Goal: Information Seeking & Learning: Learn about a topic

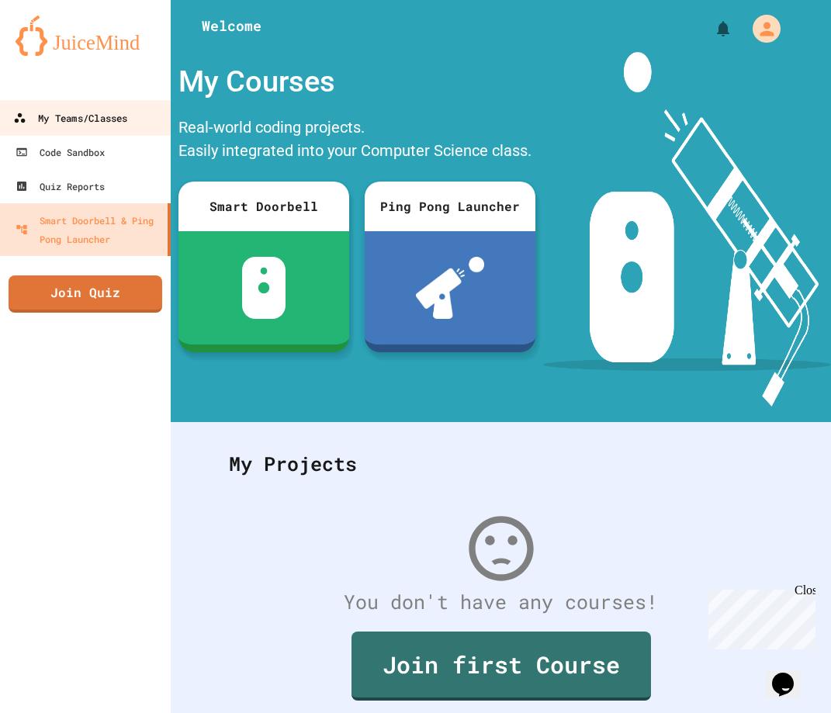
click at [79, 128] on link "My Teams/Classes" at bounding box center [86, 117] width 176 height 35
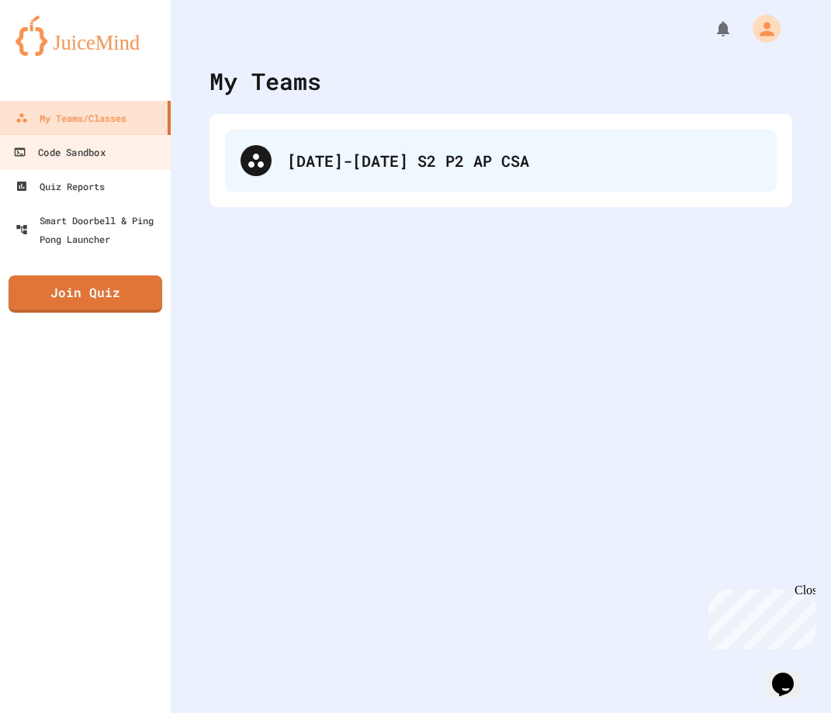
click at [370, 163] on div "[DATE]-[DATE] S2 P2 AP CSA" at bounding box center [524, 160] width 474 height 23
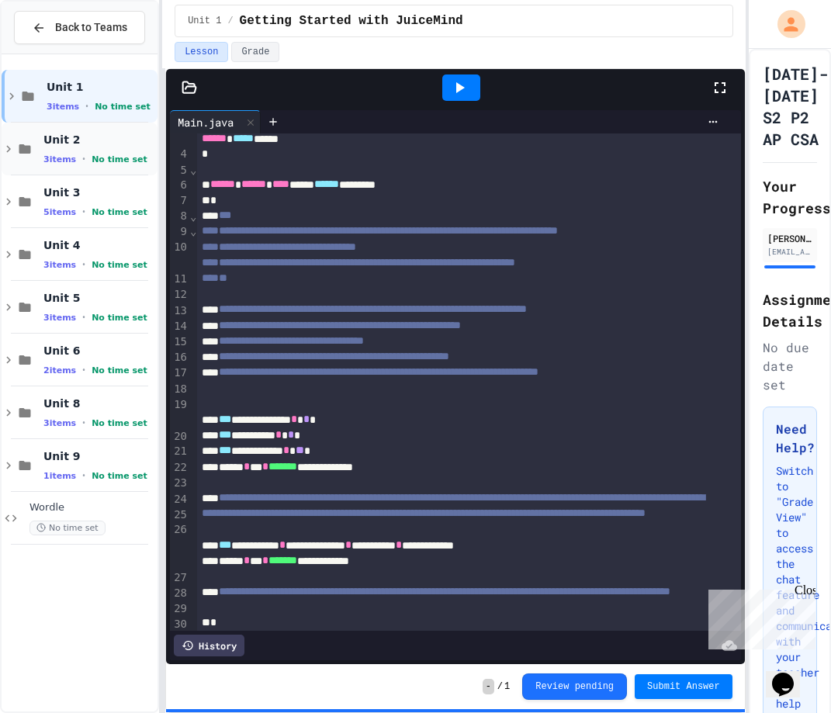
scroll to position [50, 0]
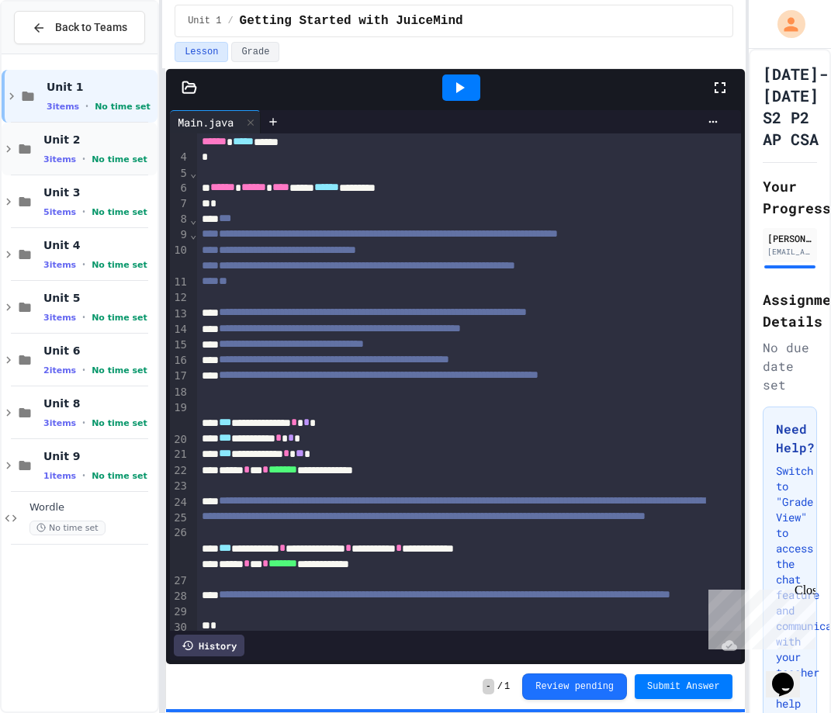
click at [64, 140] on span "Unit 2" at bounding box center [98, 140] width 111 height 14
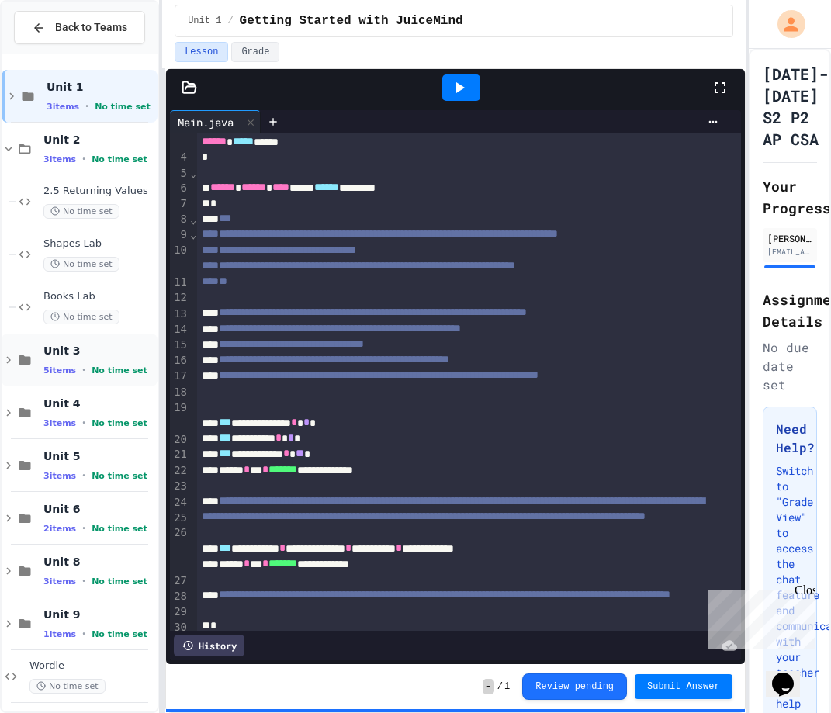
click at [62, 350] on span "Unit 3" at bounding box center [98, 351] width 111 height 14
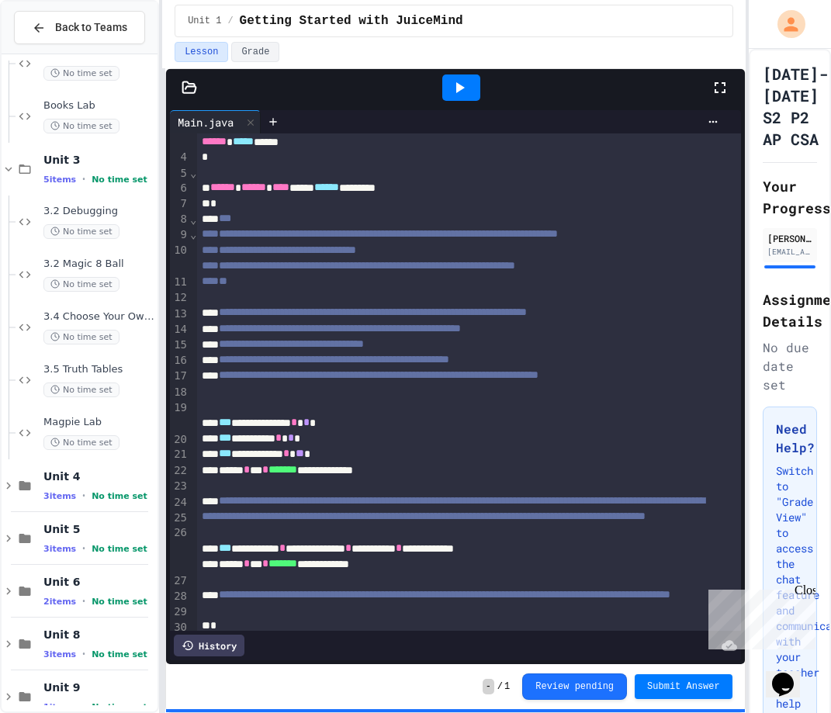
scroll to position [258, 0]
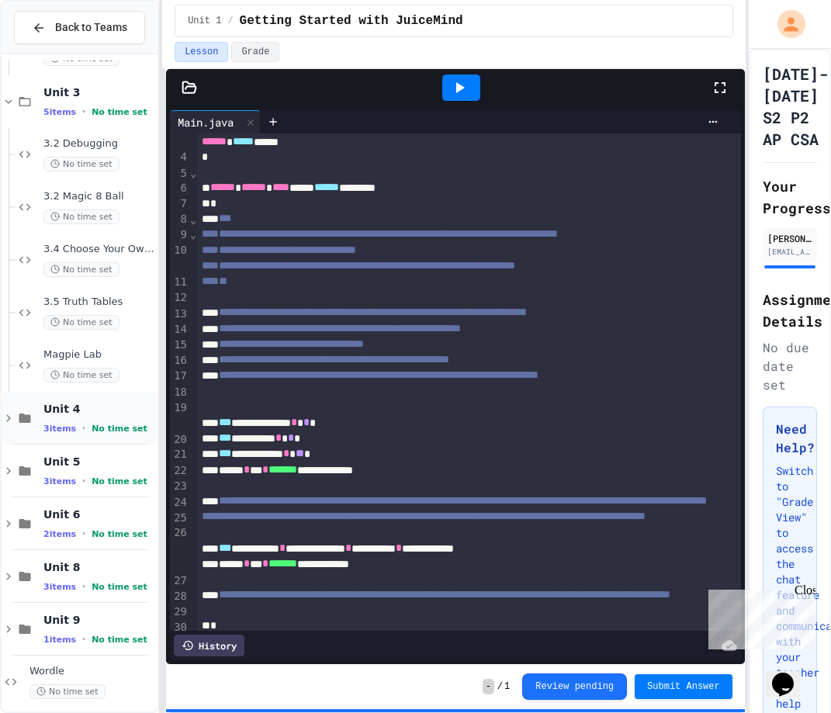
click at [41, 413] on div "Unit 4 3 items • No time set" at bounding box center [80, 418] width 156 height 53
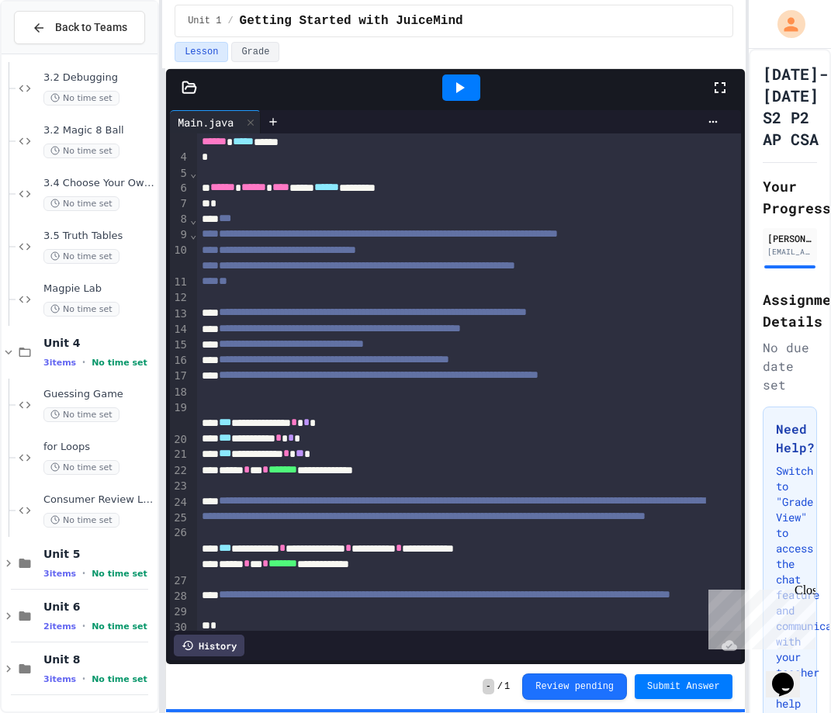
scroll to position [362, 0]
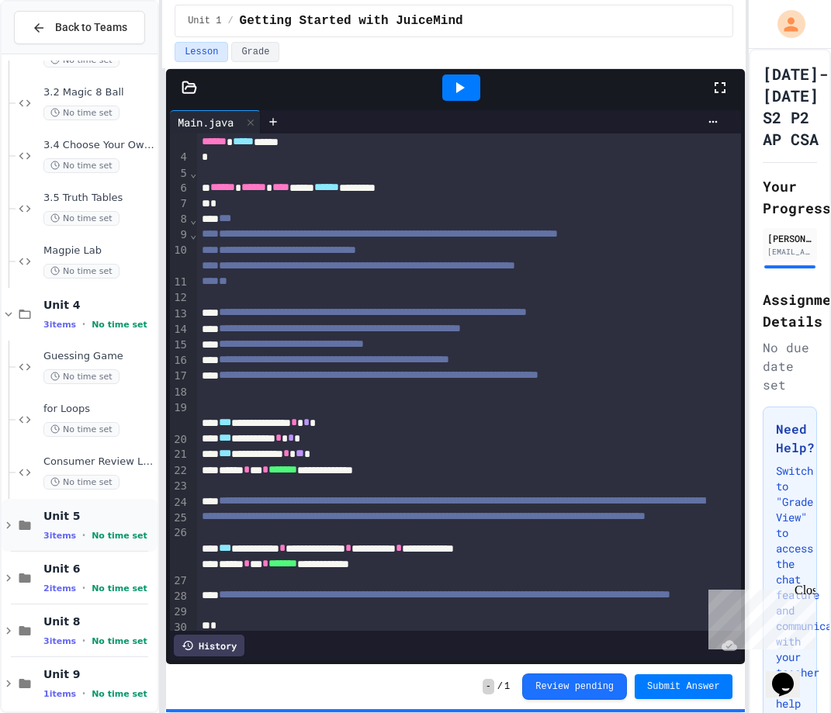
click at [71, 510] on span "Unit 5" at bounding box center [98, 516] width 111 height 14
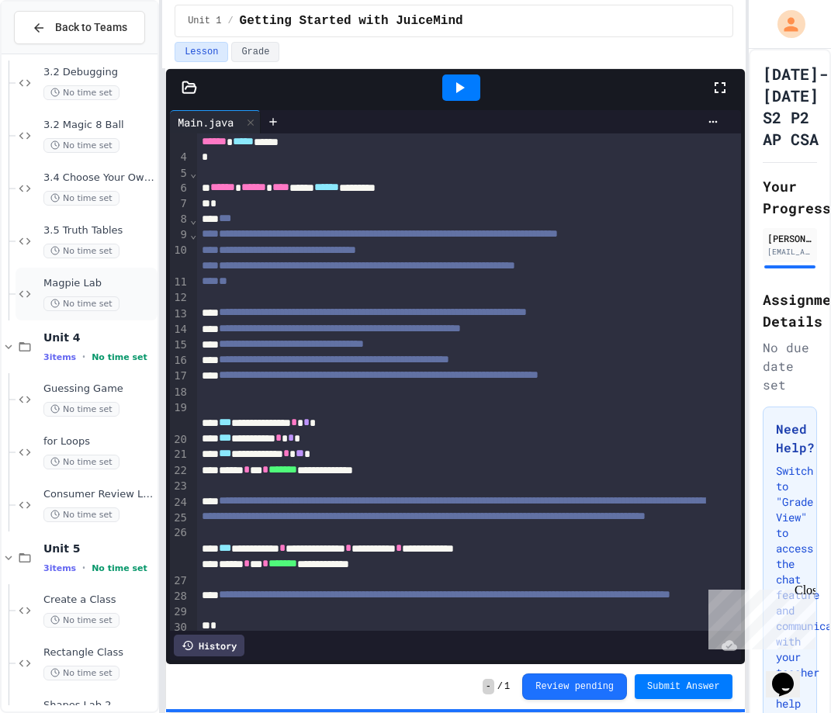
scroll to position [355, 0]
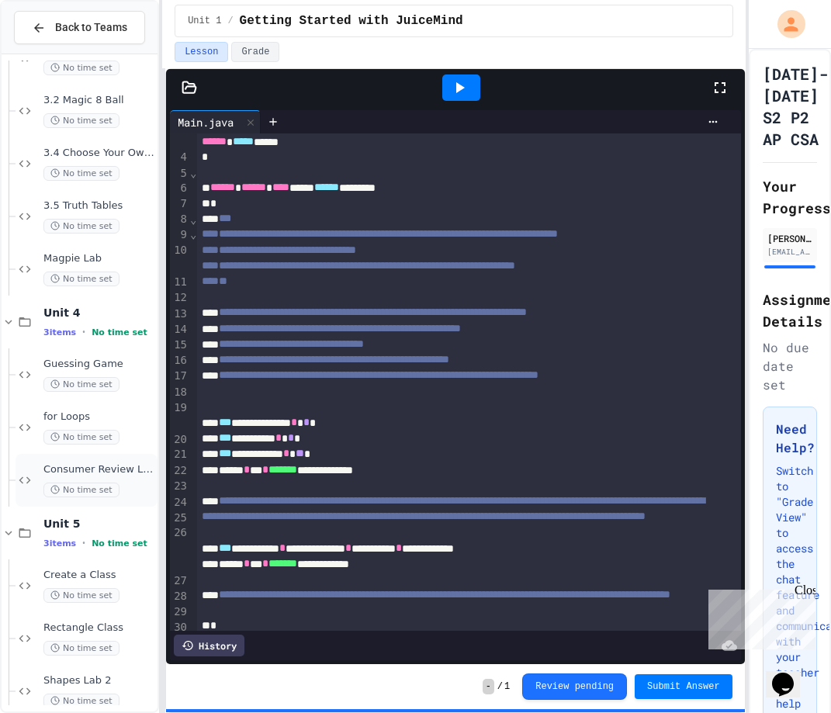
click at [90, 464] on span "Consumer Review Lab (Partial Test)" at bounding box center [98, 469] width 111 height 13
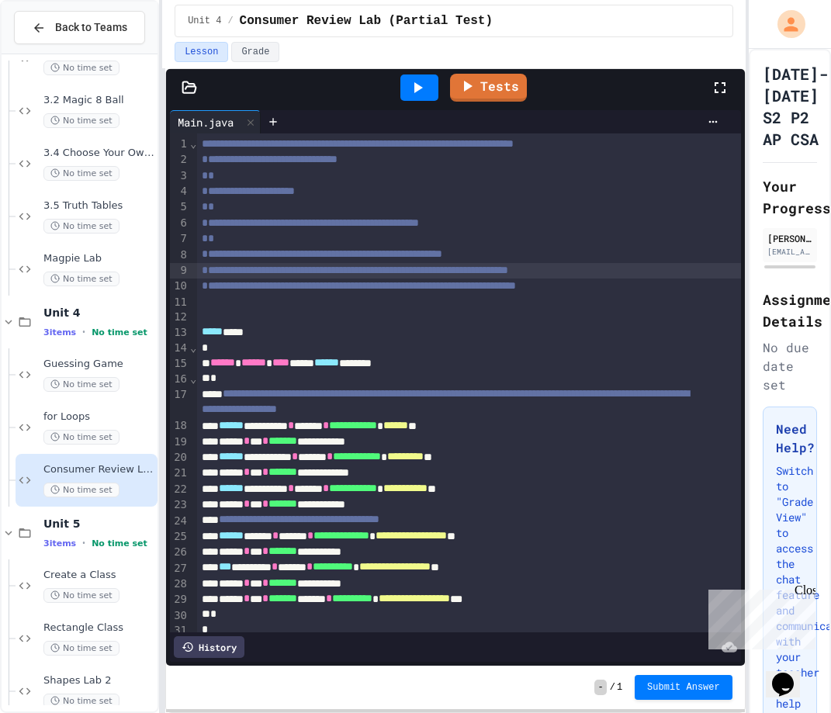
click at [375, 273] on div "**********" at bounding box center [468, 271] width 543 height 16
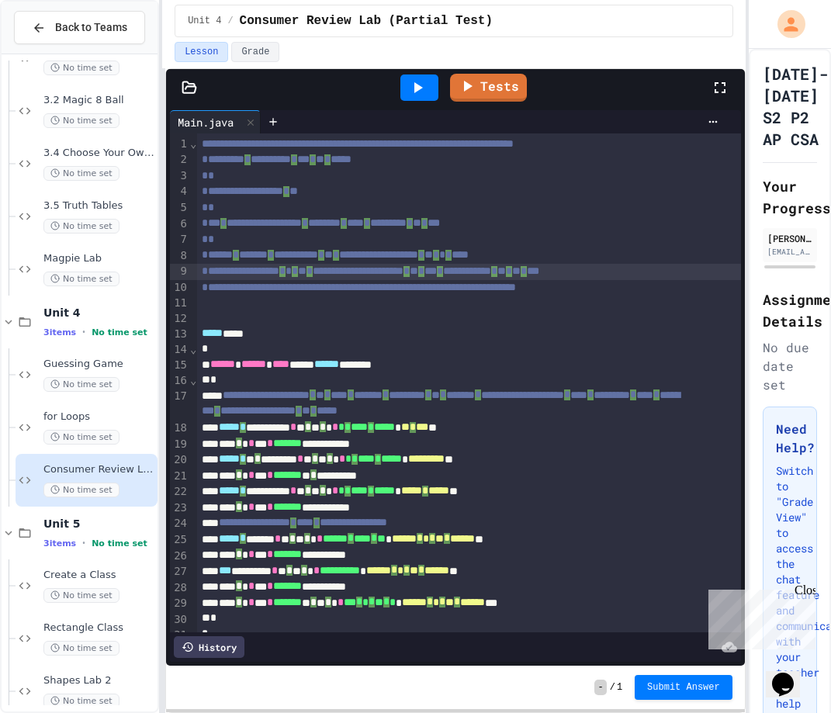
click at [199, 91] on div at bounding box center [189, 88] width 47 height 16
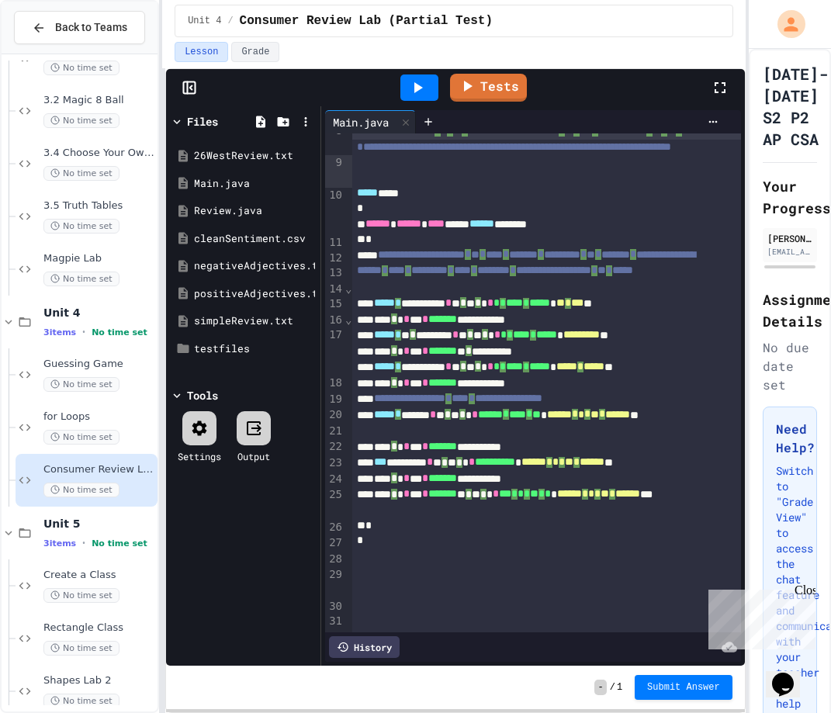
scroll to position [164, 0]
click at [263, 239] on div "cleanSentiment.csv" at bounding box center [246, 239] width 104 height 16
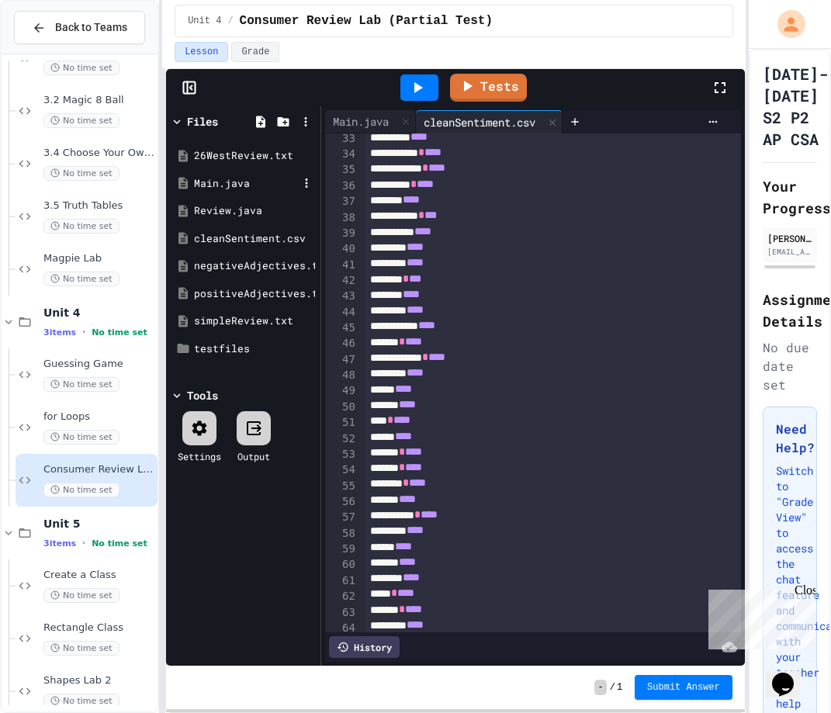
scroll to position [465, 0]
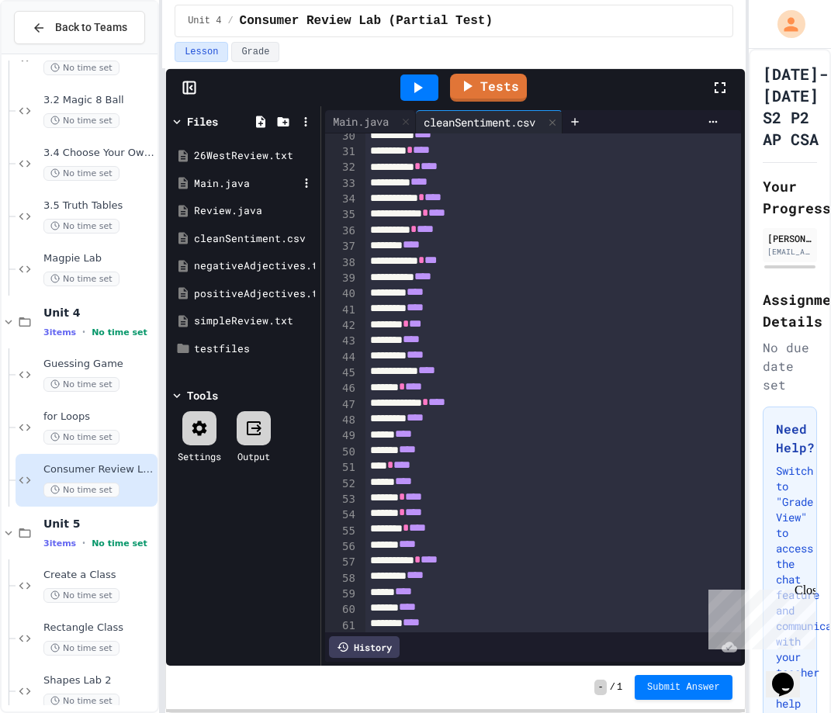
click at [230, 189] on div "Main.java" at bounding box center [246, 184] width 104 height 16
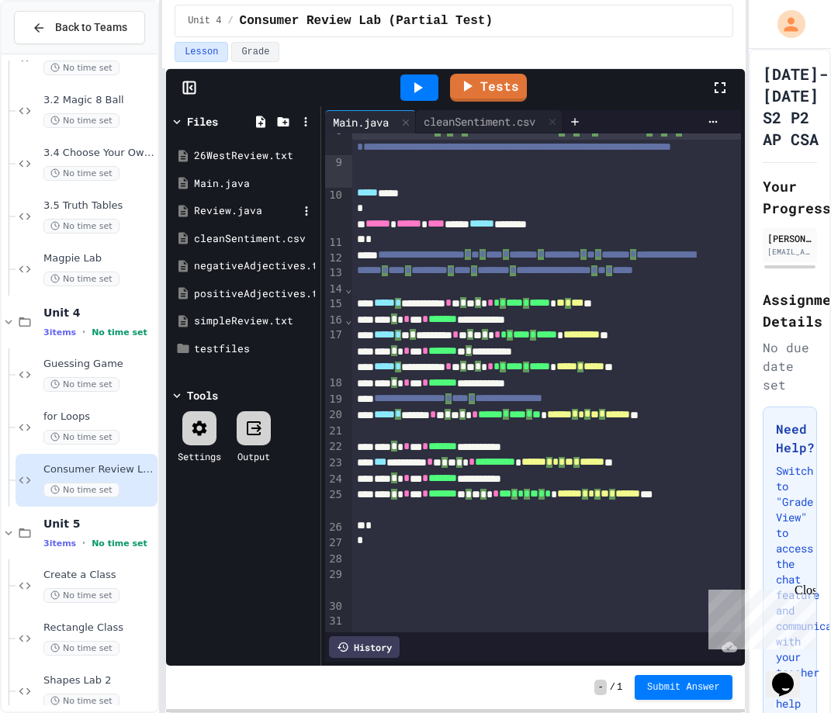
click at [237, 207] on div "Review.java" at bounding box center [246, 211] width 104 height 16
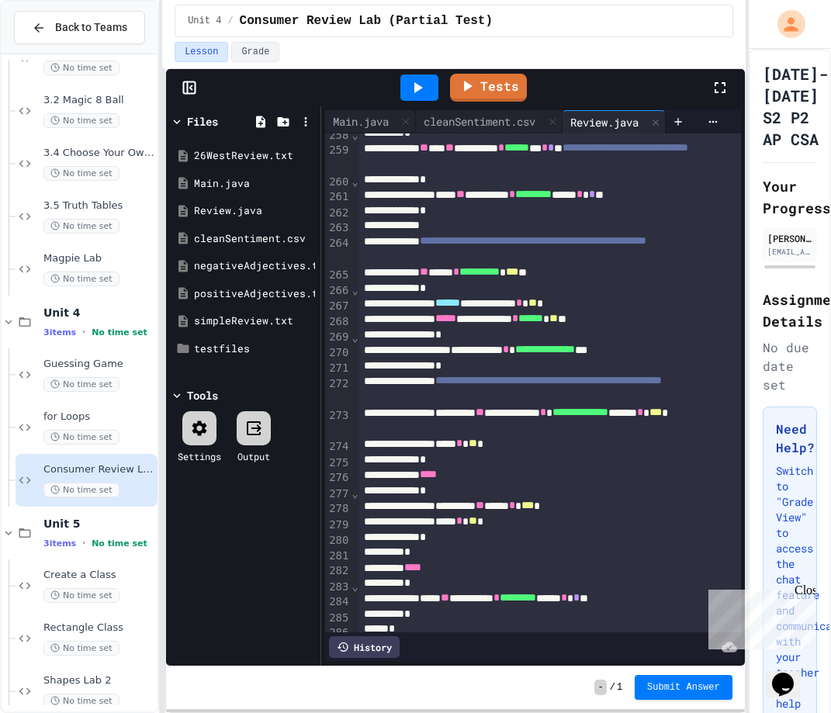
scroll to position [4655, 0]
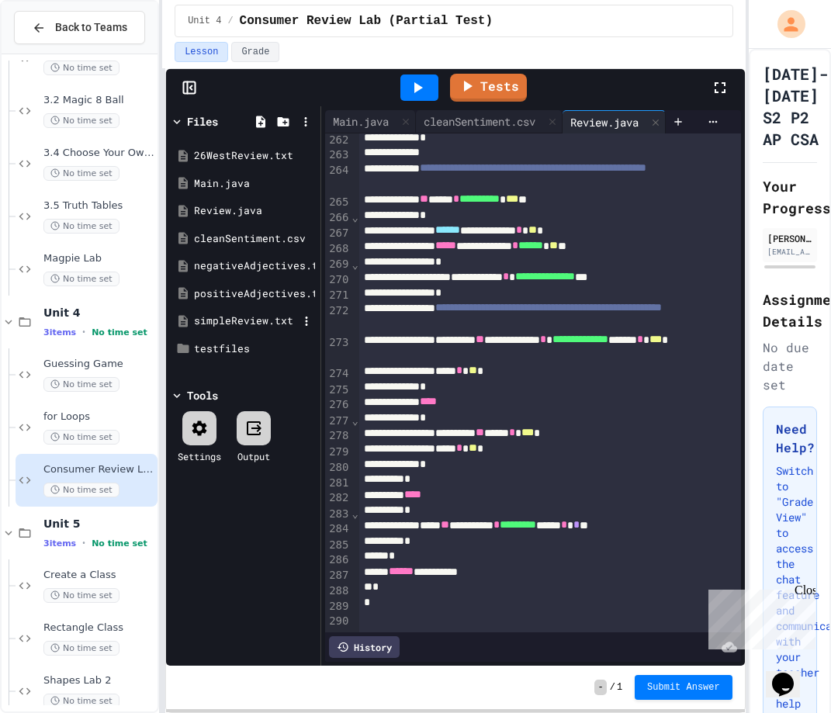
click at [220, 321] on div "simpleReview.txt" at bounding box center [246, 321] width 104 height 16
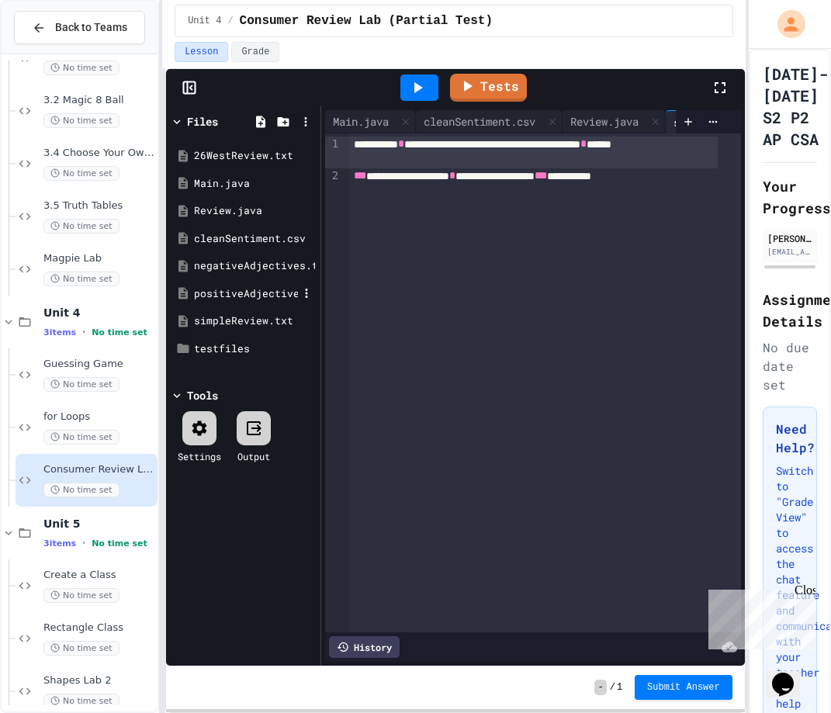
click at [217, 292] on div "positiveAdjectives.txt" at bounding box center [246, 294] width 104 height 16
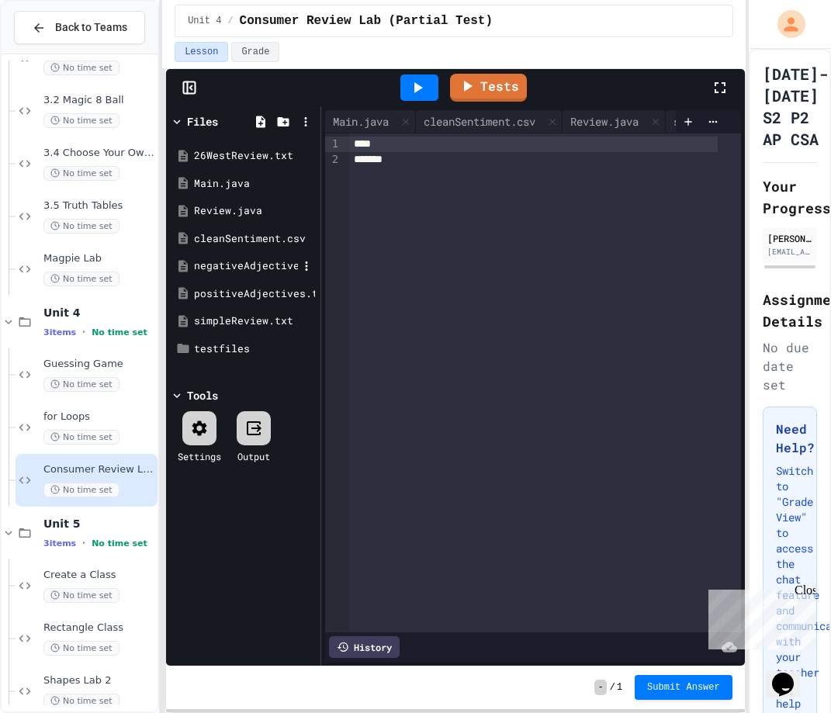
click at [221, 271] on div "negativeAdjectives.txt" at bounding box center [246, 266] width 104 height 16
click at [224, 254] on div "negativeAdjectives.txt" at bounding box center [243, 266] width 147 height 28
click at [220, 216] on div "Review.java" at bounding box center [246, 211] width 104 height 16
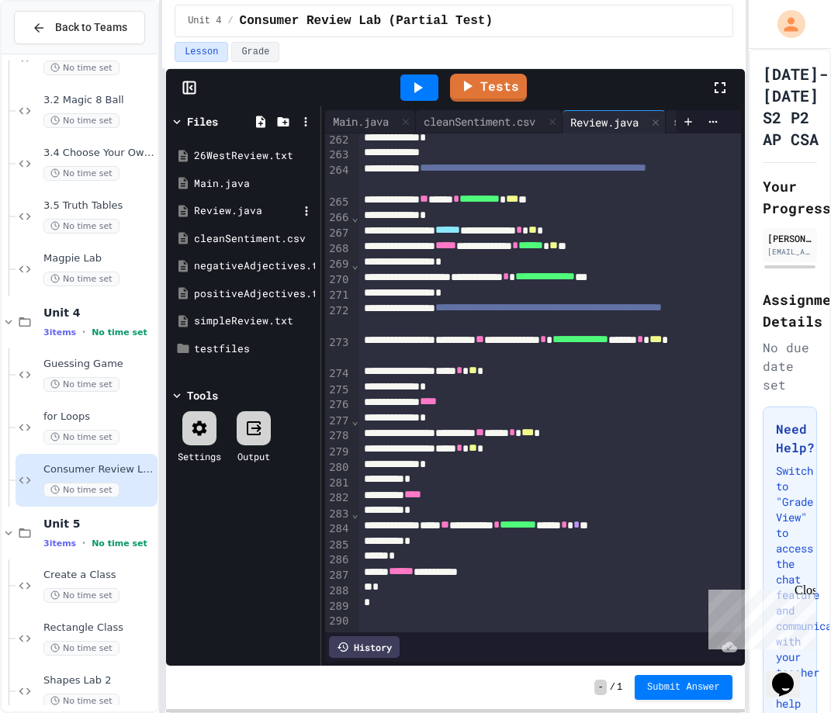
click at [219, 209] on div "Review.java" at bounding box center [246, 211] width 104 height 16
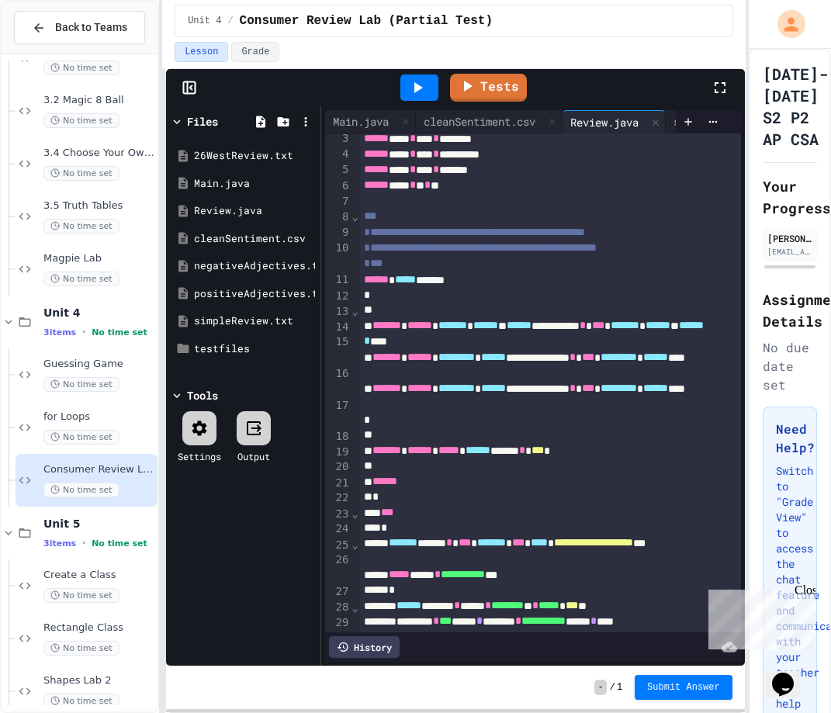
scroll to position [0, 0]
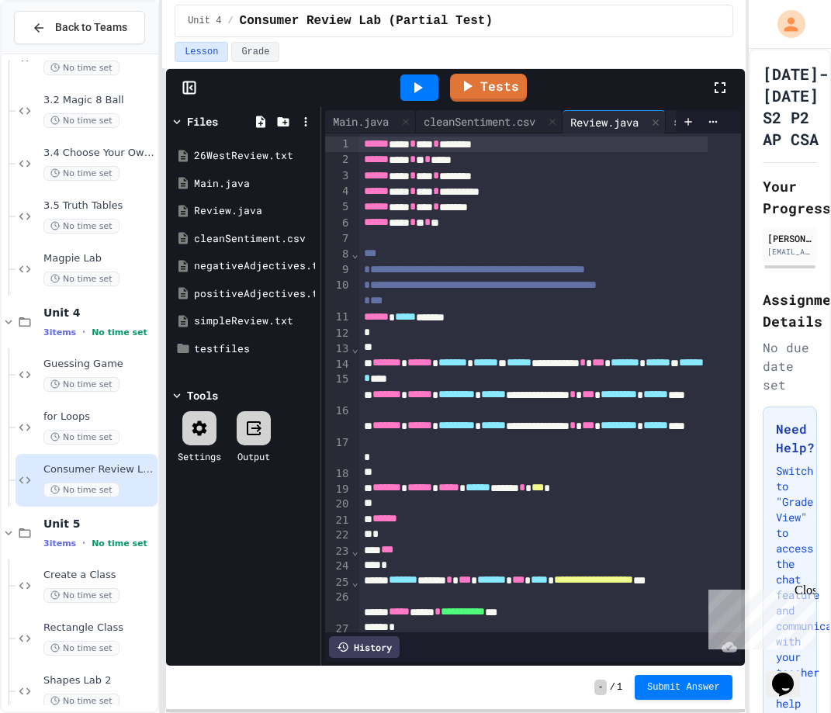
drag, startPoint x: 456, startPoint y: 305, endPoint x: 470, endPoint y: 354, distance: 50.8
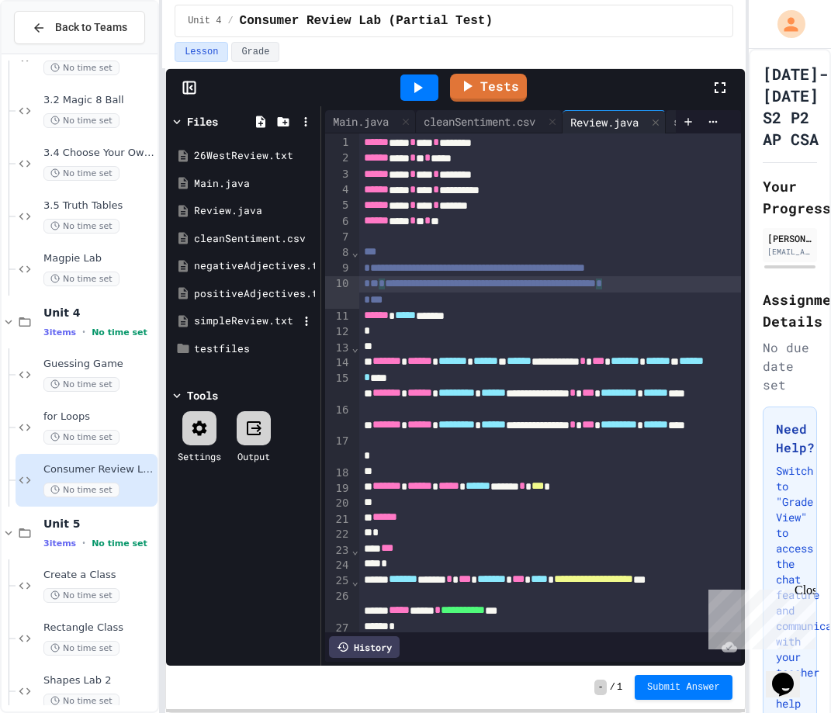
click at [236, 325] on div "simpleReview.txt" at bounding box center [246, 321] width 104 height 16
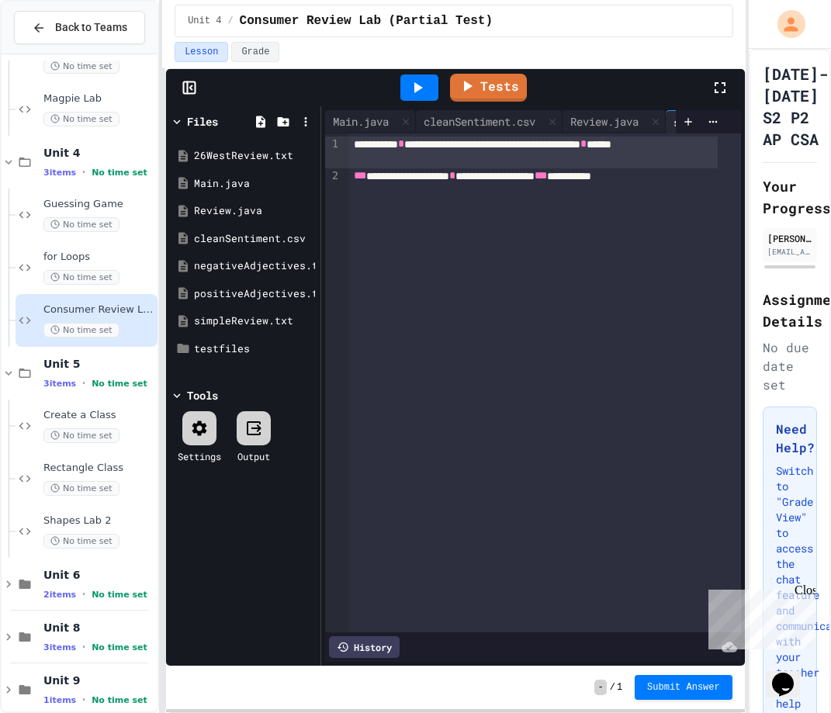
scroll to position [587, 0]
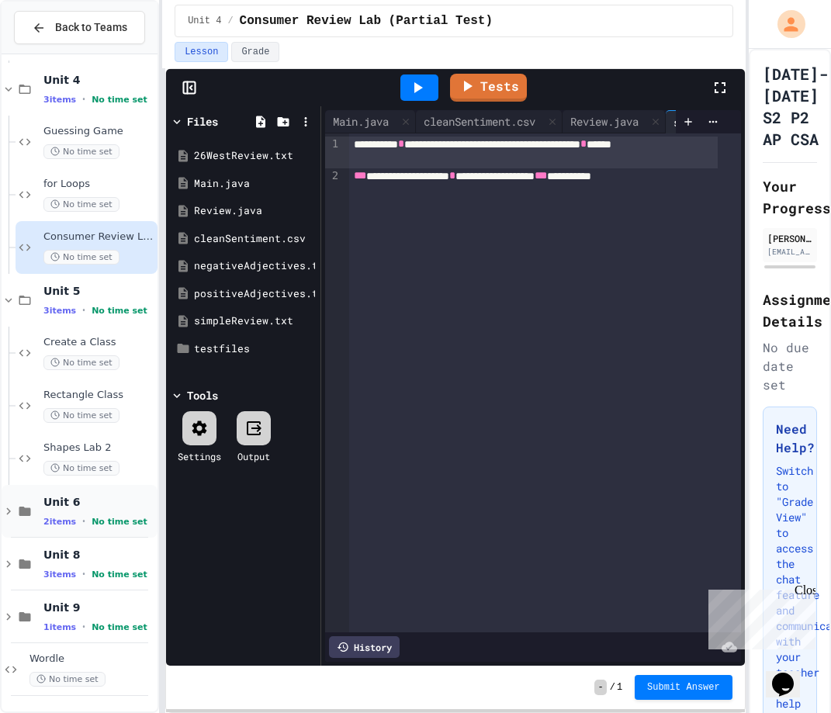
click at [38, 510] on div "Unit 6 2 items • No time set" at bounding box center [80, 511] width 156 height 53
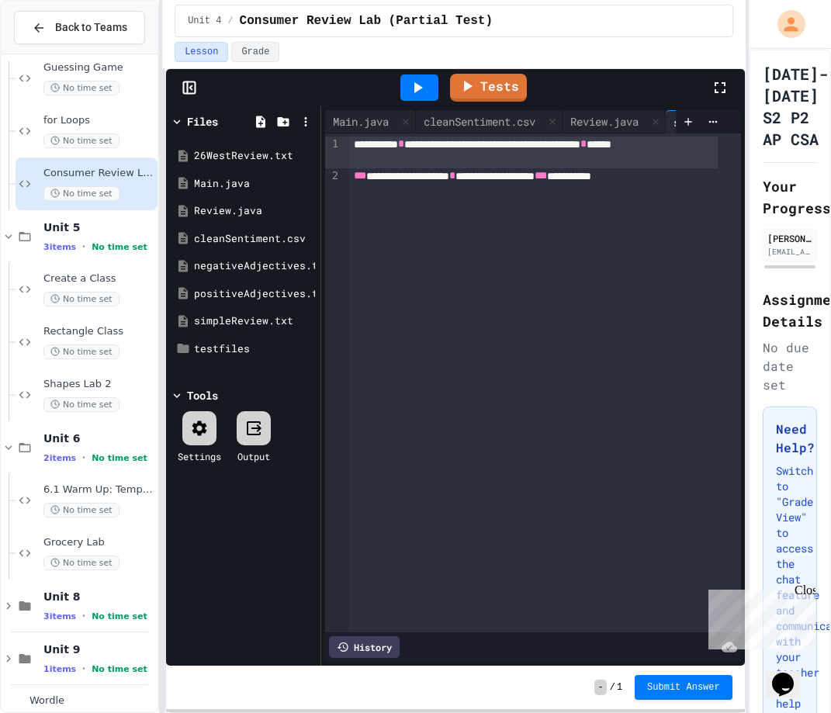
scroll to position [693, 0]
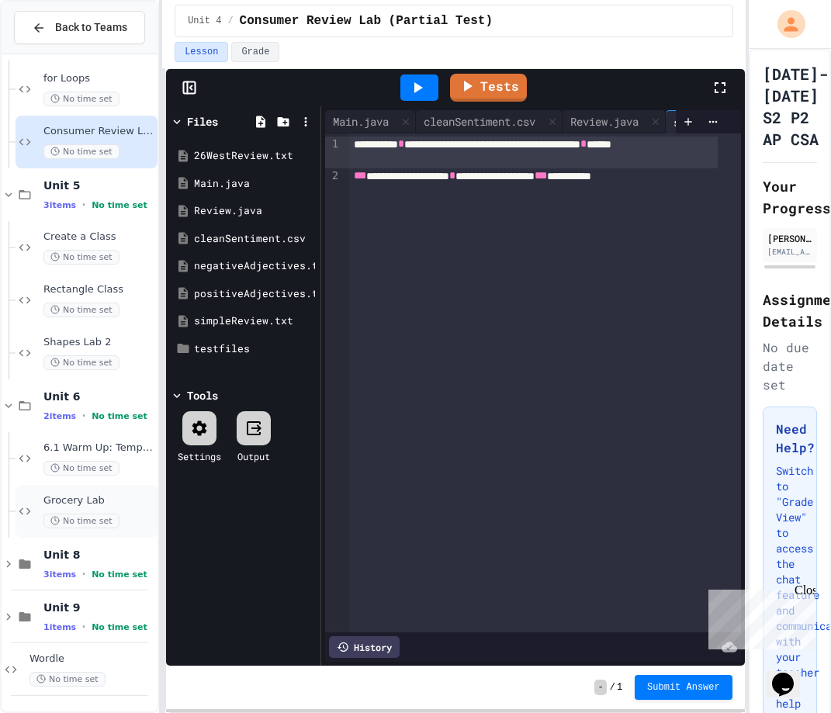
click at [93, 518] on span "No time set" at bounding box center [81, 521] width 76 height 15
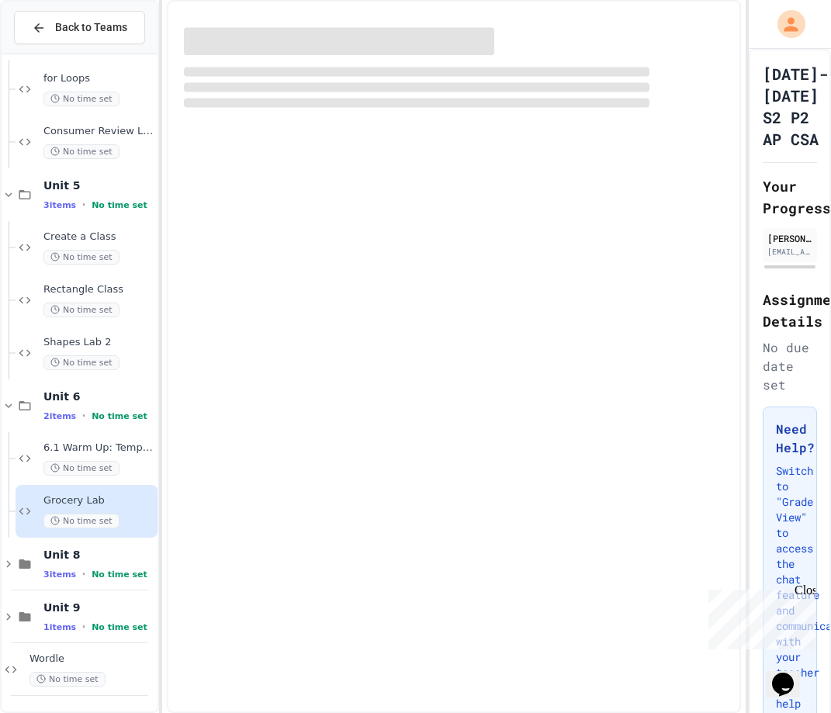
scroll to position [674, 0]
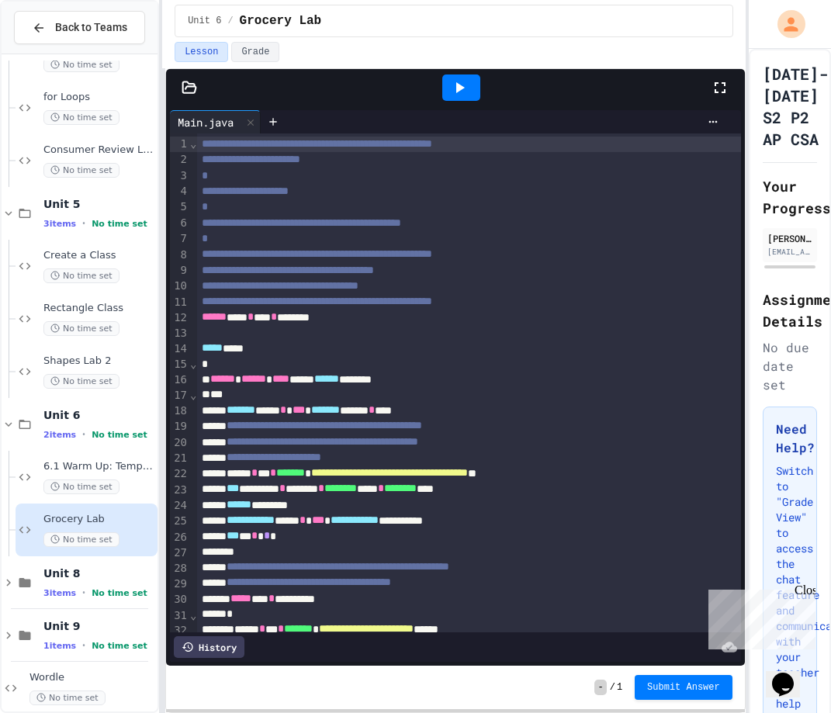
click at [168, 92] on div "**********" at bounding box center [453, 390] width 583 height 645
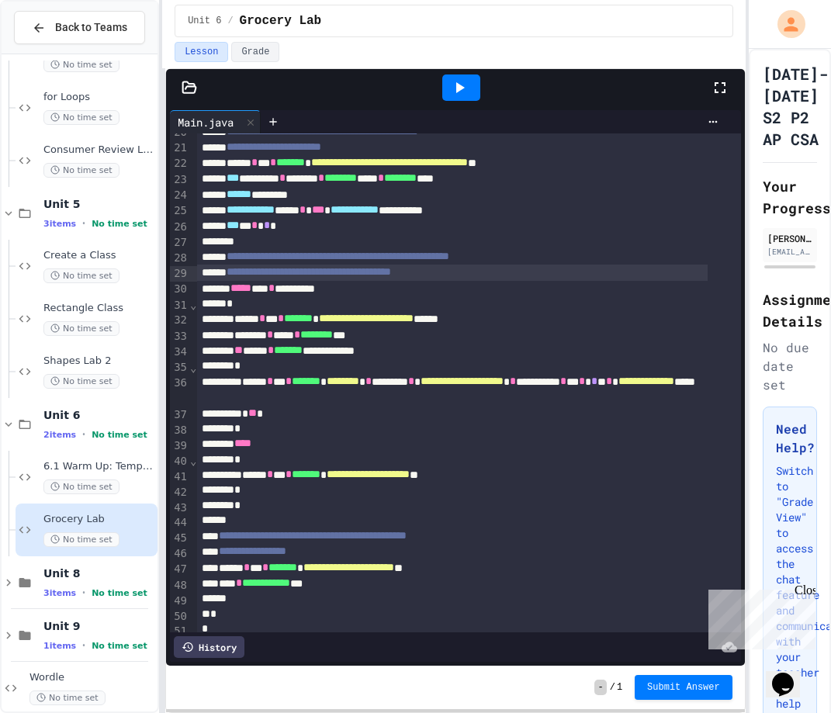
drag, startPoint x: 586, startPoint y: 279, endPoint x: 595, endPoint y: 292, distance: 15.7
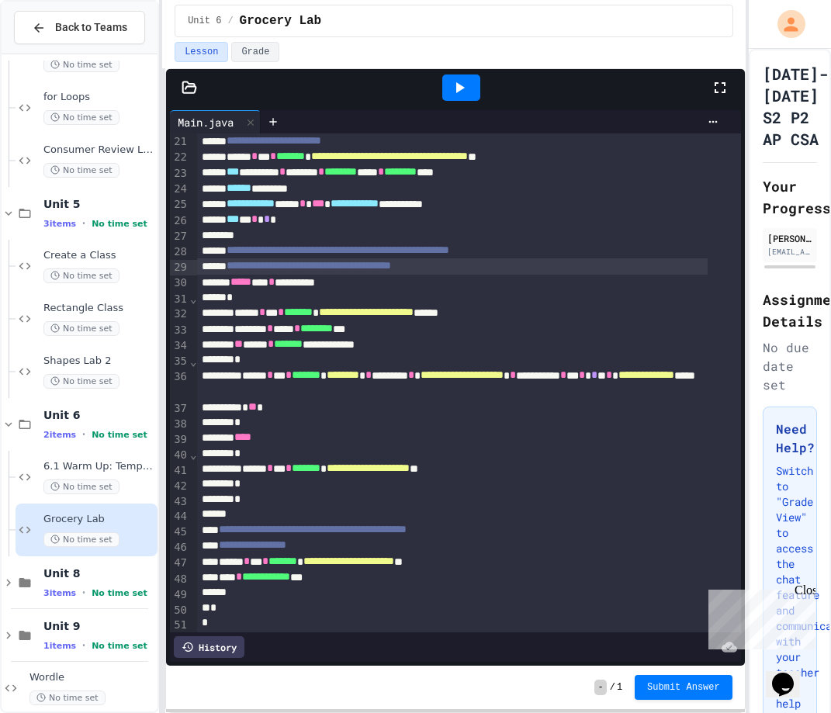
scroll to position [344, 0]
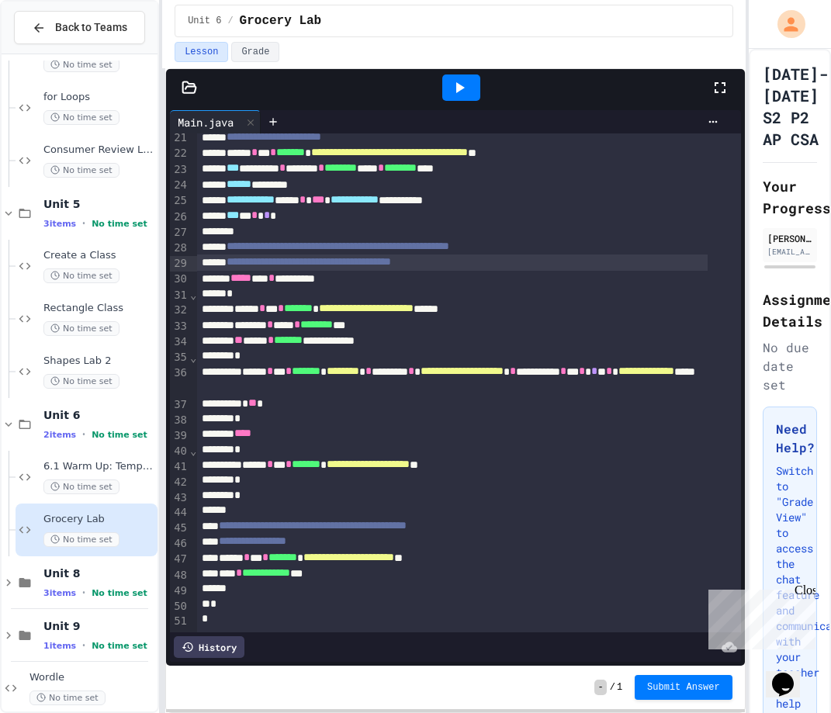
click at [186, 81] on icon at bounding box center [189, 86] width 13 height 11
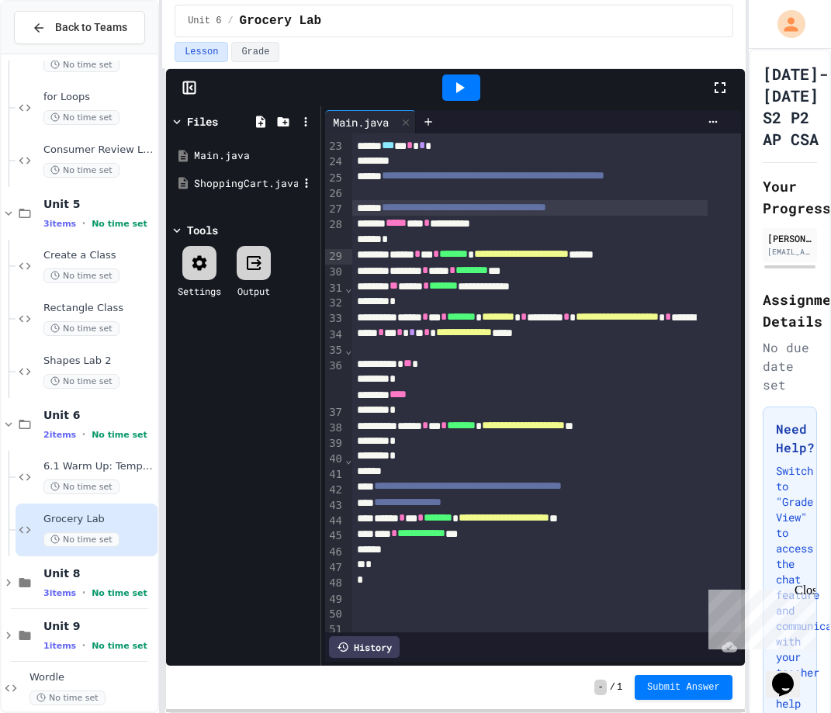
click at [242, 172] on div "ShoppingCart.java" at bounding box center [243, 184] width 147 height 28
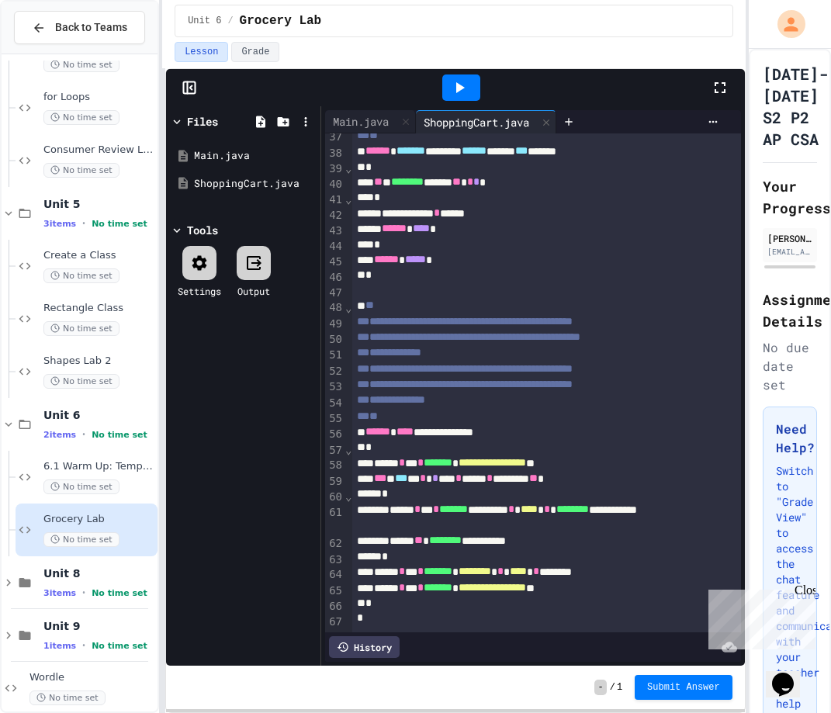
scroll to position [638, 0]
click at [206, 147] on div "Main.java" at bounding box center [243, 156] width 147 height 28
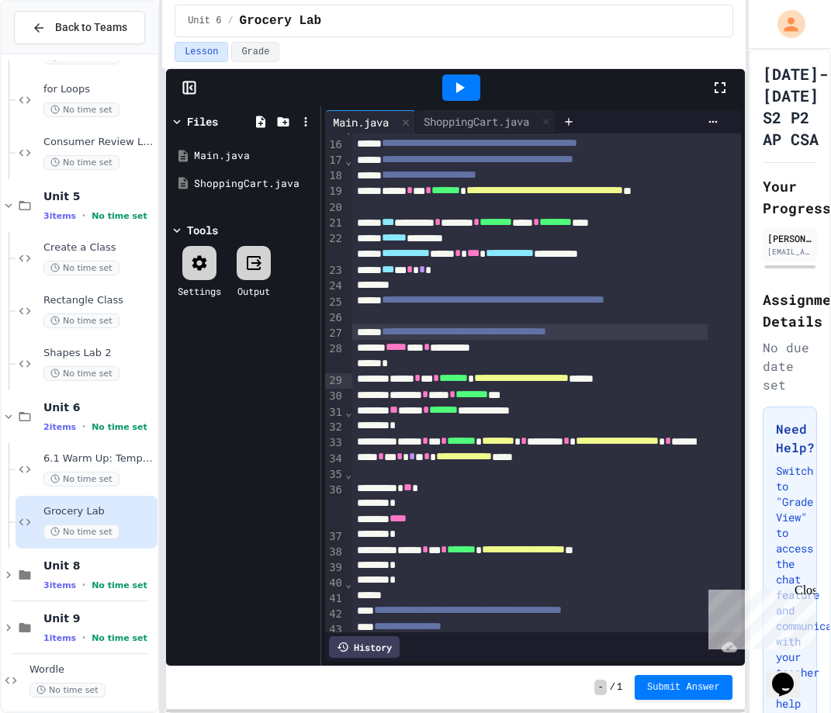
scroll to position [693, 0]
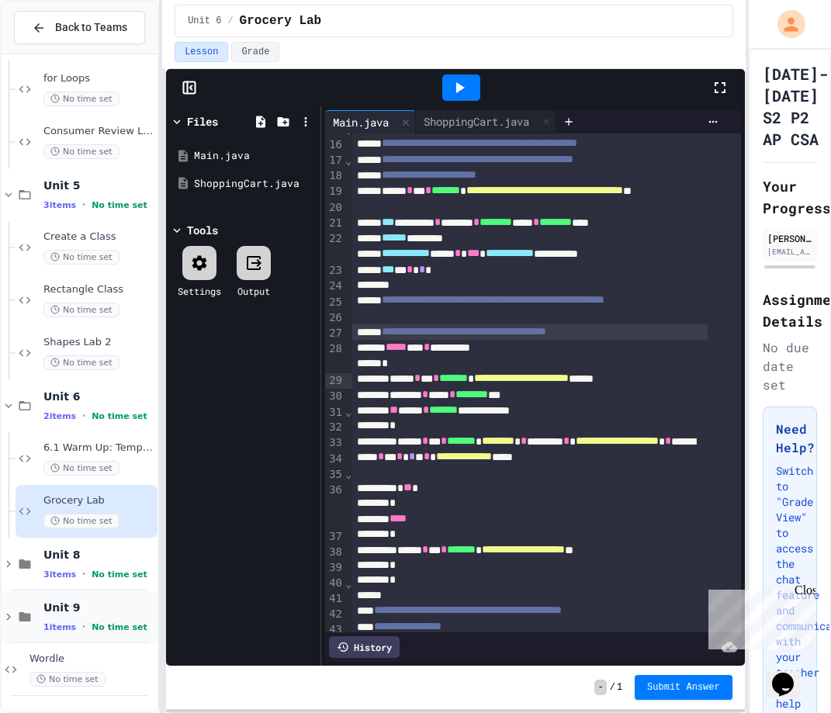
click at [81, 605] on span "Unit 9" at bounding box center [98, 607] width 111 height 14
click at [58, 554] on span "Unit 8" at bounding box center [98, 555] width 111 height 14
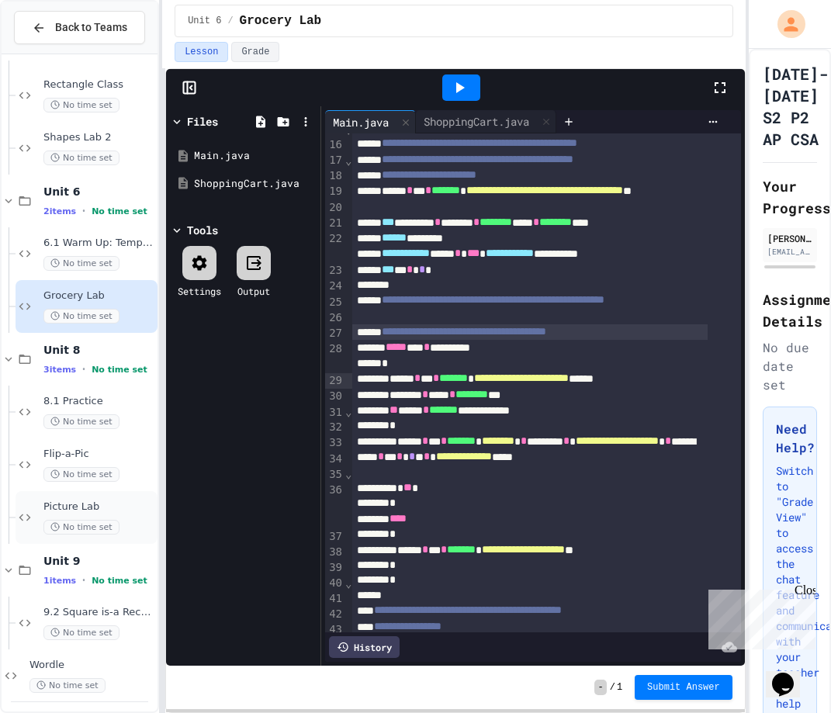
scroll to position [904, 0]
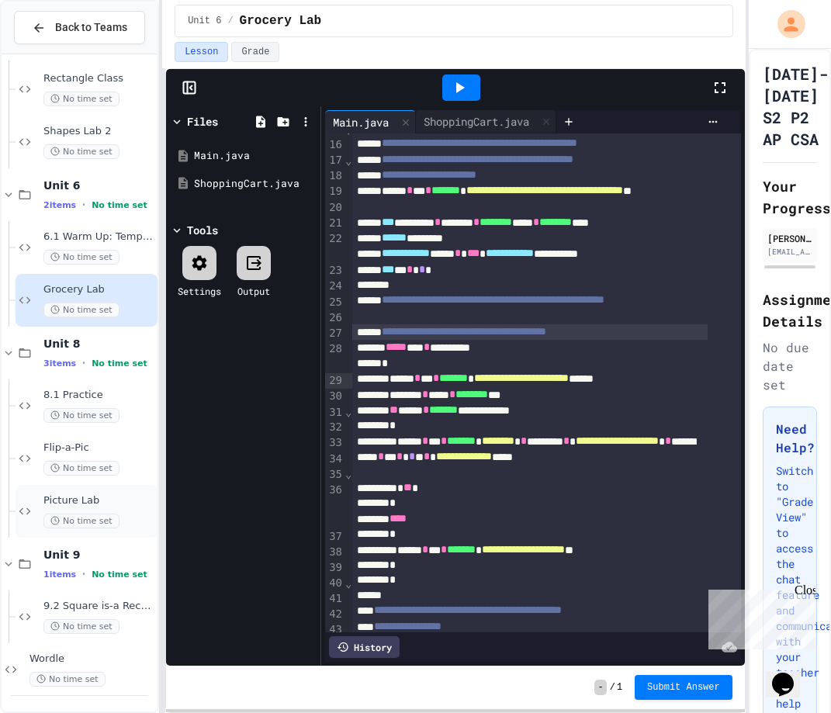
click at [79, 493] on div "Picture Lab No time set" at bounding box center [87, 511] width 142 height 53
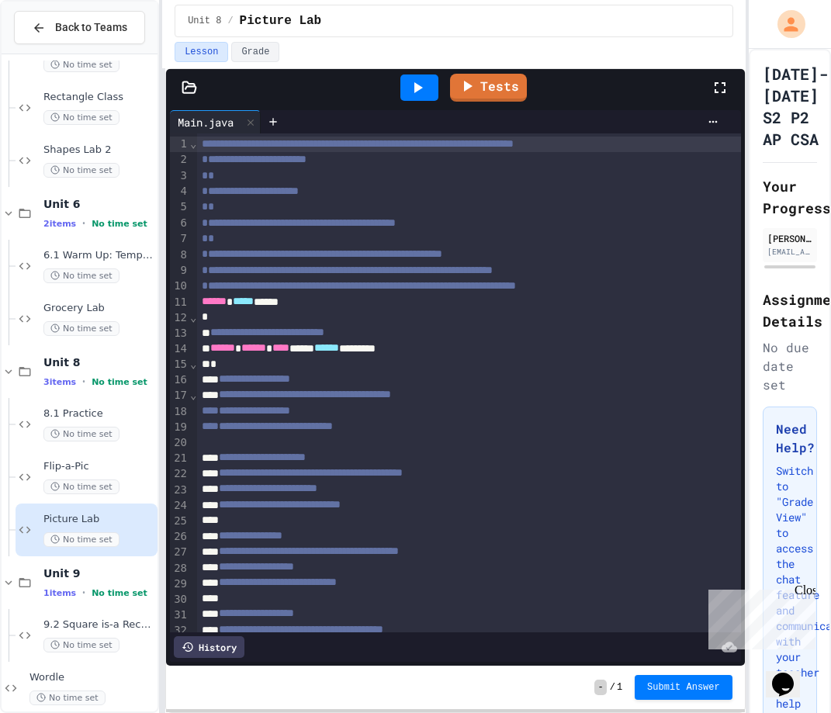
click at [187, 86] on icon at bounding box center [189, 86] width 13 height 11
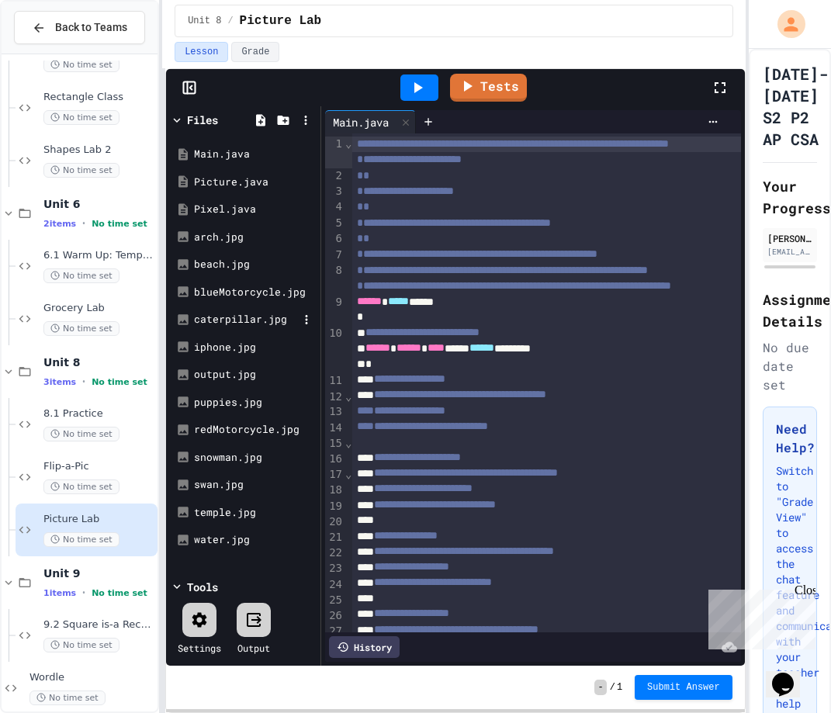
scroll to position [2, 0]
click at [217, 244] on div "arch.jpg" at bounding box center [243, 237] width 147 height 28
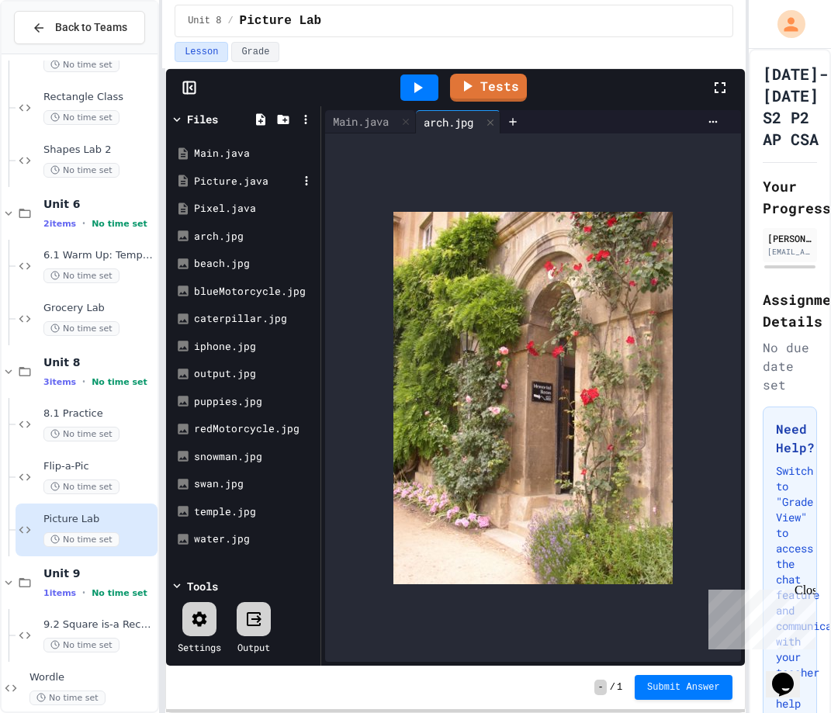
drag, startPoint x: 215, startPoint y: 193, endPoint x: 215, endPoint y: 205, distance: 11.6
click at [215, 194] on div "Picture.java" at bounding box center [243, 182] width 147 height 28
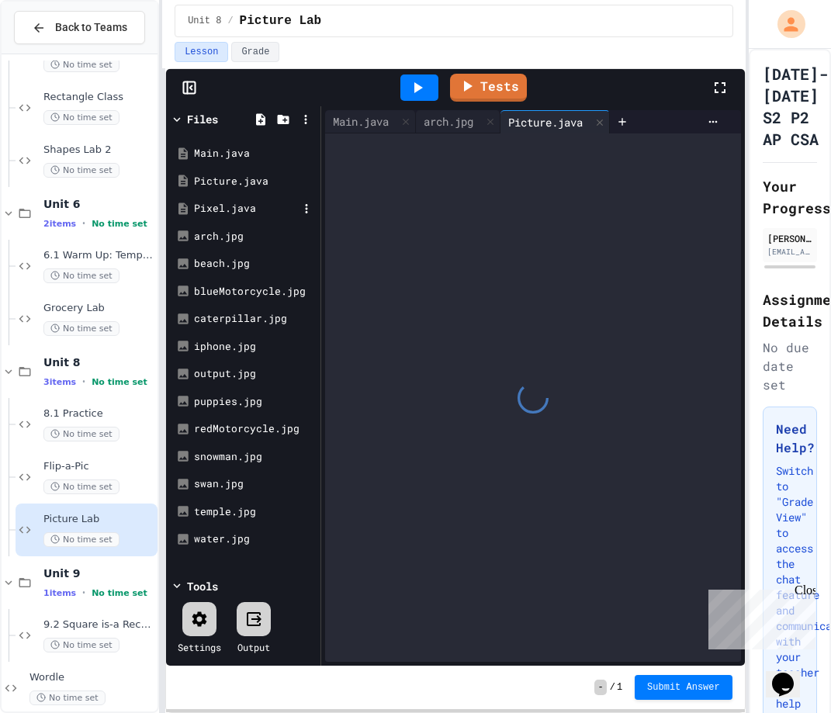
click at [215, 206] on div "Pixel.java" at bounding box center [246, 209] width 104 height 16
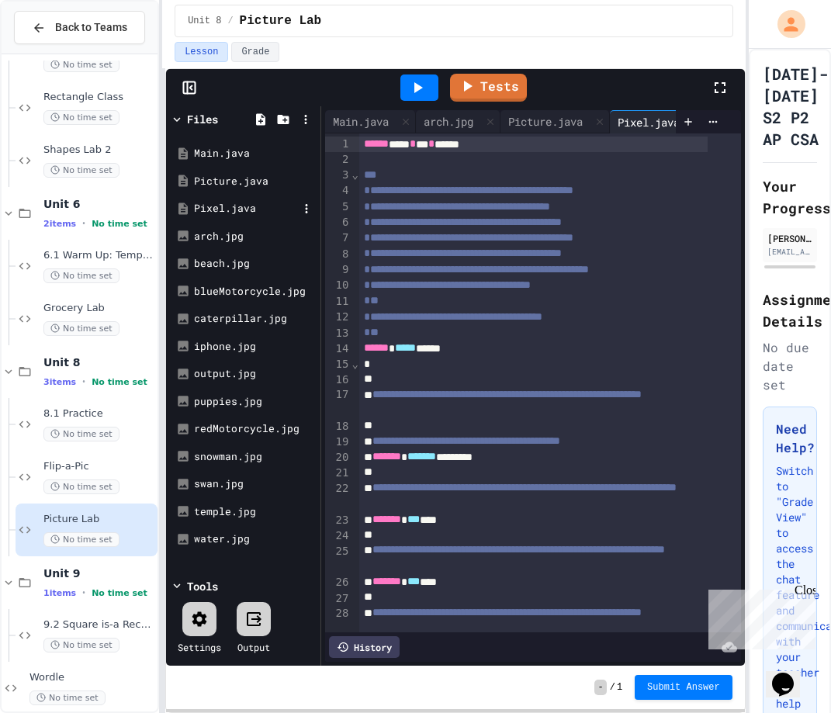
click at [215, 207] on div "Pixel.java" at bounding box center [246, 209] width 104 height 16
click at [235, 372] on div "output.jpg" at bounding box center [246, 374] width 104 height 16
